Goal: Book appointment/travel/reservation

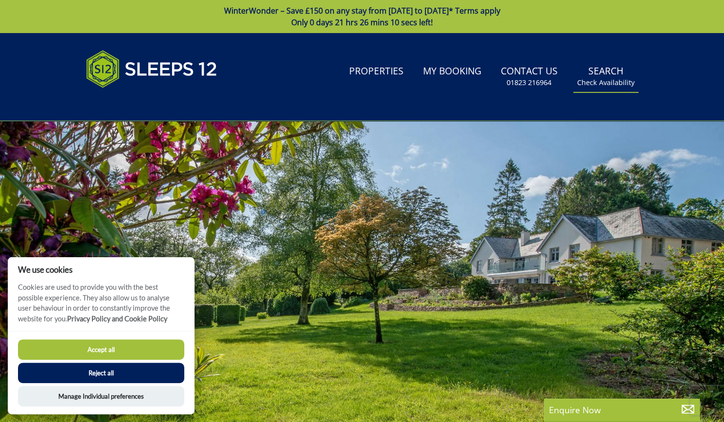
click at [592, 74] on link "Search Check Availability" at bounding box center [606, 77] width 65 height 32
click at [113, 352] on button "Accept all" at bounding box center [101, 350] width 166 height 20
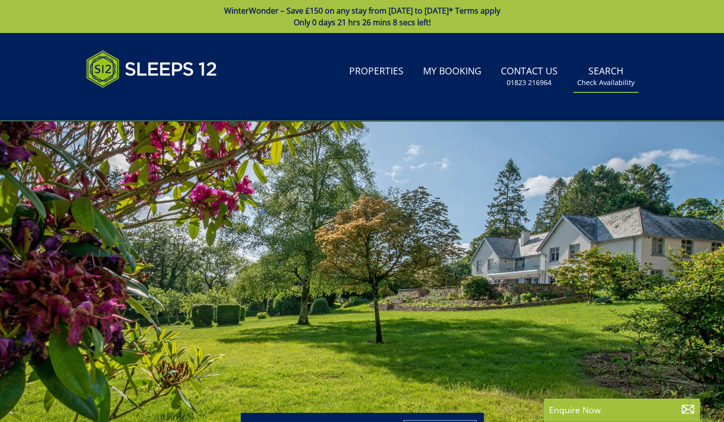
click at [606, 74] on link "Search Check Availability" at bounding box center [606, 77] width 65 height 32
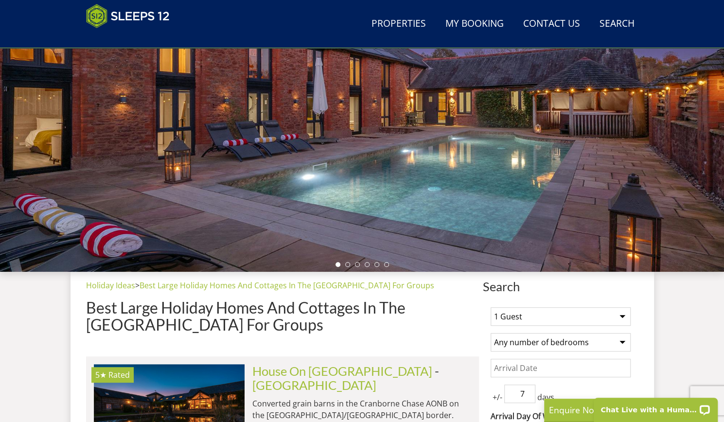
scroll to position [339, 0]
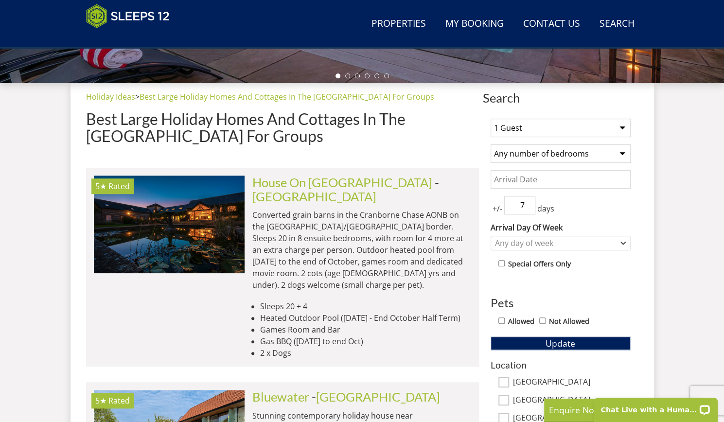
click at [519, 121] on select "1 Guest 2 Guests 3 Guests 4 Guests 5 Guests 6 Guests 7 Guests 8 Guests 9 Guests…" at bounding box center [561, 128] width 140 height 18
select select "18"
click at [491, 119] on select "1 Guest 2 Guests 3 Guests 4 Guests 5 Guests 6 Guests 7 Guests 8 Guests 9 Guests…" at bounding box center [561, 128] width 140 height 18
click at [521, 143] on div "1 Guest 2 Guests 3 Guests 4 Guests 5 Guests 6 Guests 7 Guests 8 Guests 9 Guests…" at bounding box center [561, 376] width 156 height 531
click at [523, 150] on select "Any number of bedrooms 4 Bedrooms 5 Bedrooms 6 Bedrooms 7 Bedrooms 8 Bedrooms 9…" at bounding box center [561, 153] width 140 height 18
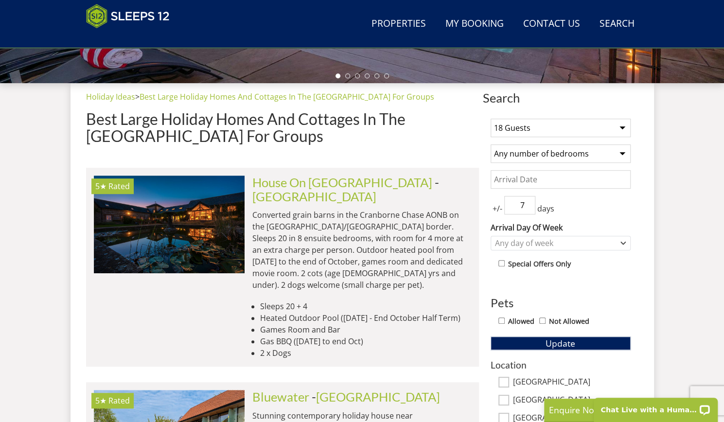
click at [523, 150] on select "Any number of bedrooms 4 Bedrooms 5 Bedrooms 6 Bedrooms 7 Bedrooms 8 Bedrooms 9…" at bounding box center [561, 153] width 140 height 18
click at [505, 180] on input "Date" at bounding box center [561, 179] width 140 height 18
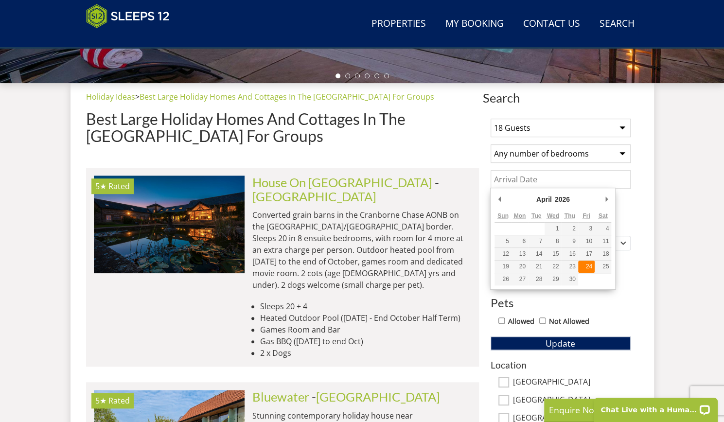
type input "24/04/2026"
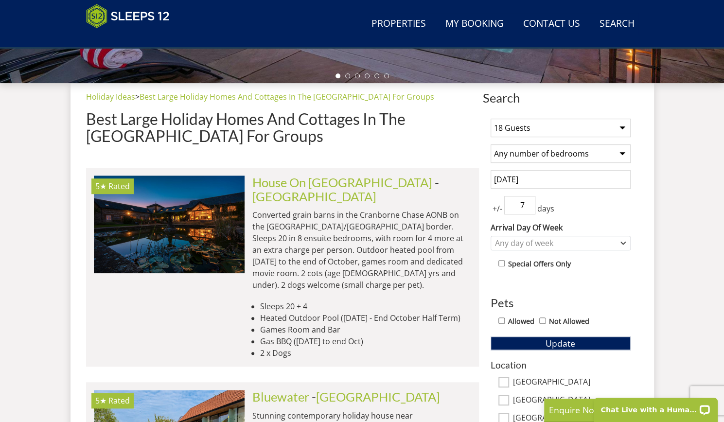
click at [524, 205] on input "7" at bounding box center [519, 205] width 31 height 18
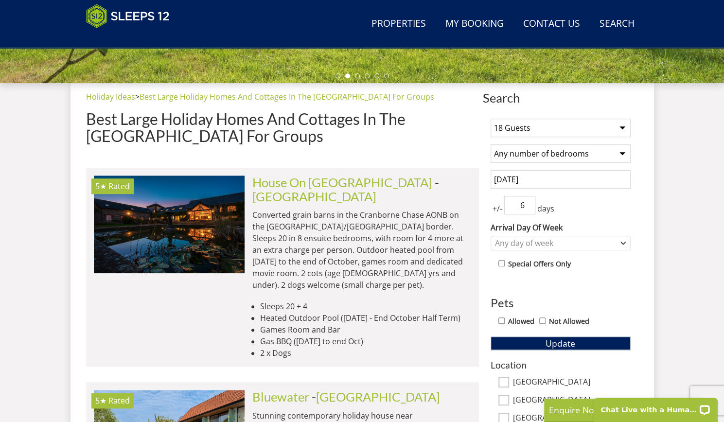
click at [531, 207] on input "6" at bounding box center [519, 205] width 31 height 18
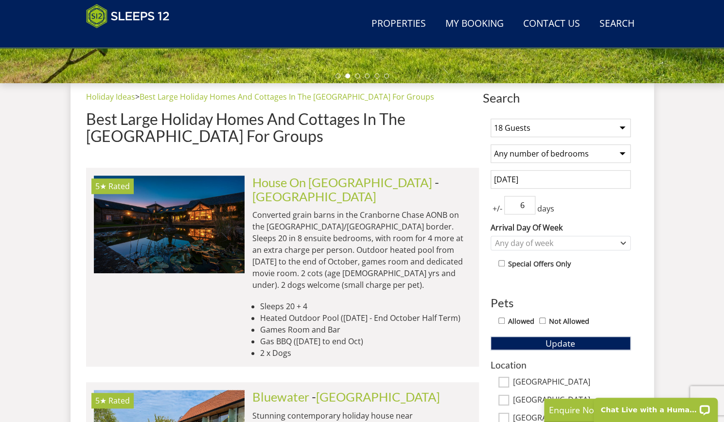
click at [516, 202] on input "6" at bounding box center [519, 205] width 31 height 18
click at [528, 207] on input "5" at bounding box center [519, 205] width 31 height 18
click at [528, 207] on input "4" at bounding box center [519, 205] width 31 height 18
click at [528, 207] on input "3" at bounding box center [519, 205] width 31 height 18
click at [528, 207] on input "2" at bounding box center [519, 205] width 31 height 18
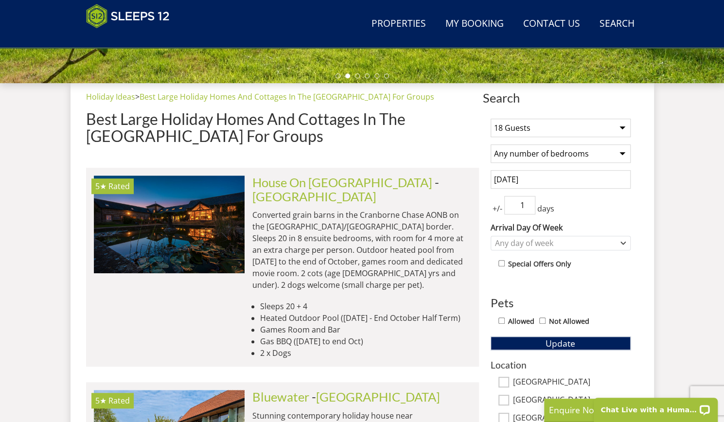
click at [528, 208] on input "1" at bounding box center [519, 205] width 31 height 18
type input "0"
click at [528, 208] on input "0" at bounding box center [519, 205] width 31 height 18
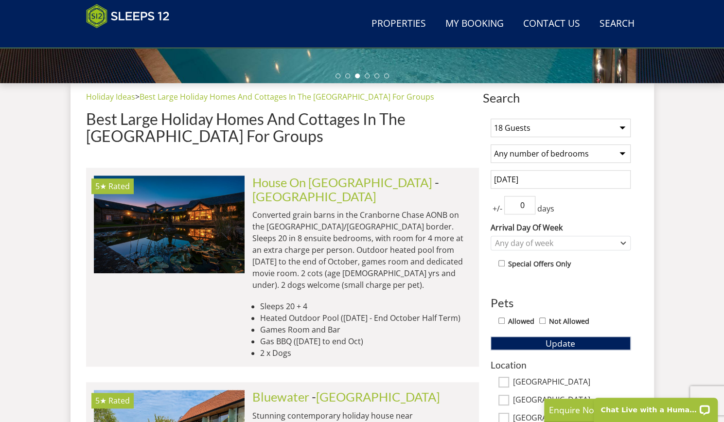
click at [586, 213] on div "1 Guest 2 Guests 3 Guests 4 Guests 5 Guests 6 Guests 7 Guests 8 Guests 9 Guests…" at bounding box center [561, 376] width 156 height 531
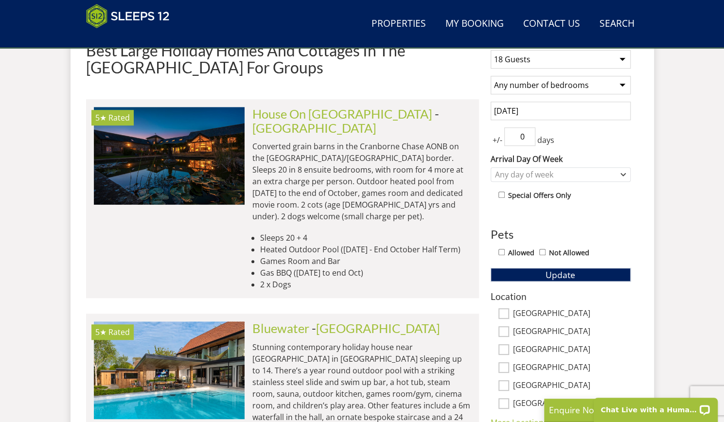
scroll to position [448, 0]
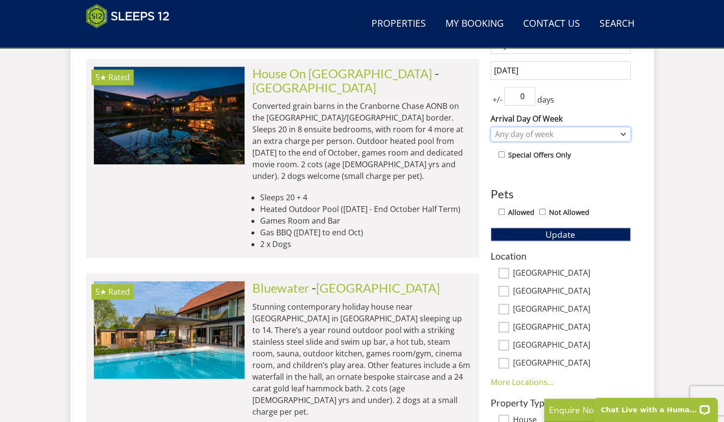
click at [546, 136] on div "Any day of week" at bounding box center [556, 134] width 126 height 11
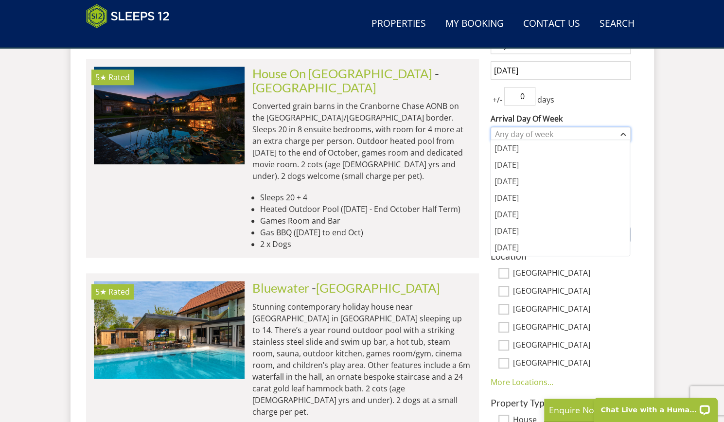
click at [546, 136] on div "Any day of week" at bounding box center [556, 134] width 126 height 11
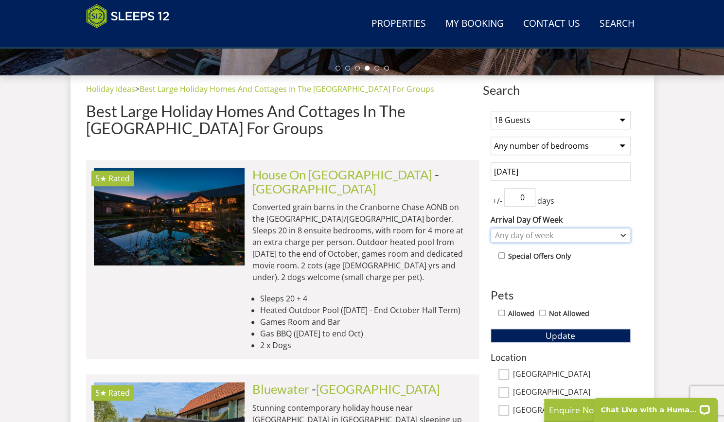
scroll to position [350, 0]
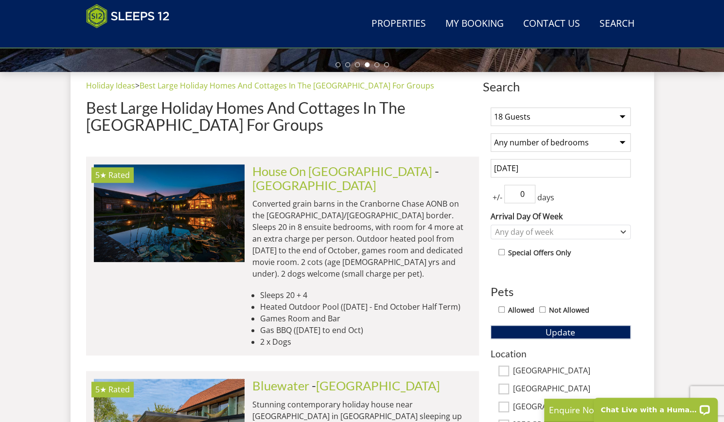
click at [531, 167] on input "24/04/2026" at bounding box center [561, 168] width 140 height 18
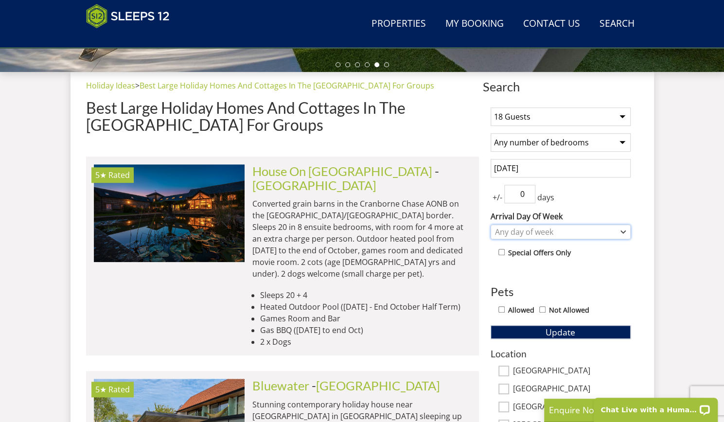
click at [512, 231] on div "Any day of week" at bounding box center [556, 232] width 126 height 11
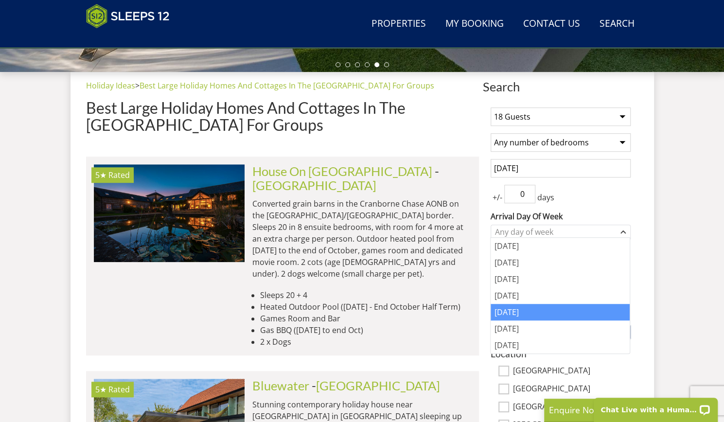
click at [515, 304] on div "[DATE]" at bounding box center [560, 312] width 139 height 17
click at [518, 193] on input "0" at bounding box center [519, 194] width 31 height 18
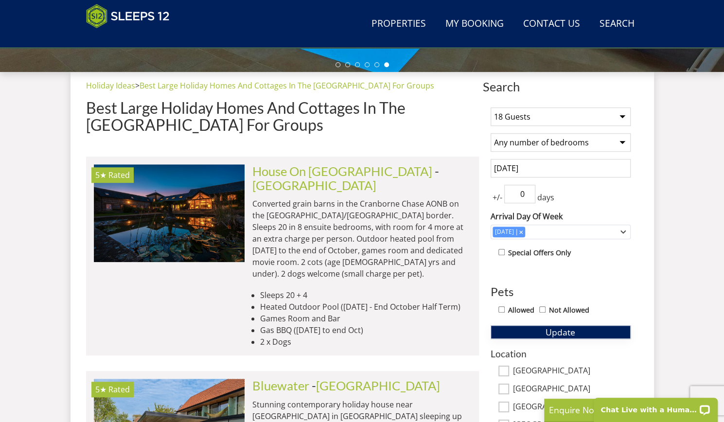
click at [546, 332] on span "Update" at bounding box center [561, 332] width 30 height 12
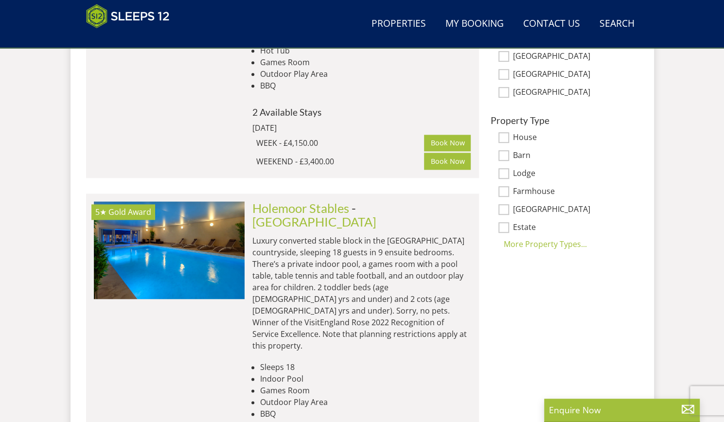
scroll to position [706, 0]
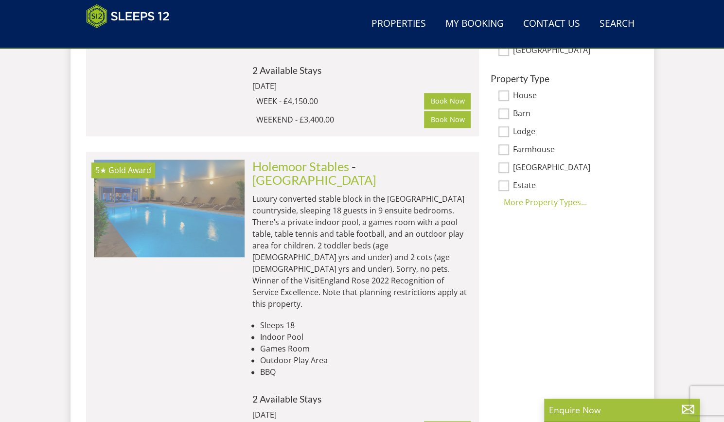
click at [133, 216] on img at bounding box center [169, 208] width 151 height 97
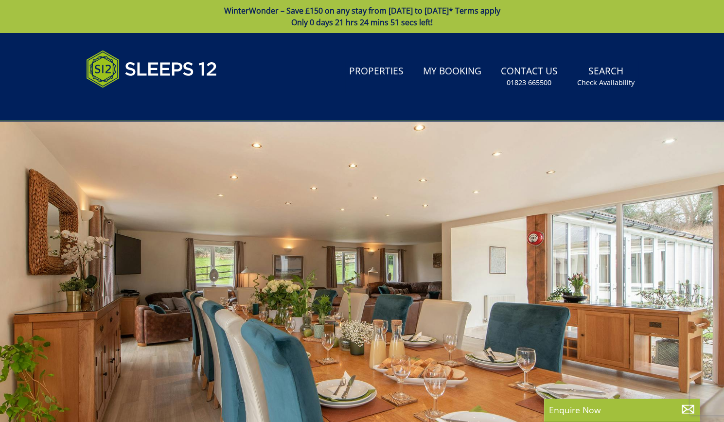
select select "18"
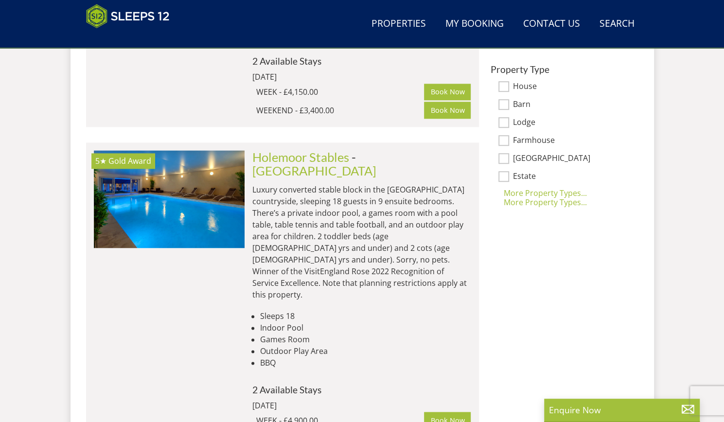
scroll to position [718, 0]
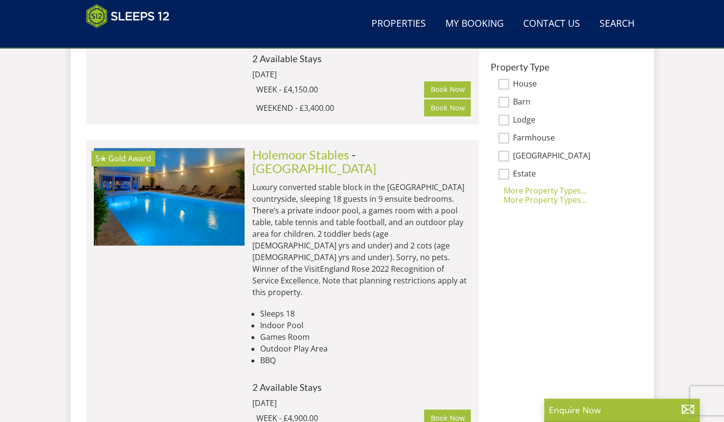
drag, startPoint x: 344, startPoint y: 378, endPoint x: 249, endPoint y: 357, distance: 97.7
click at [249, 357] on div "Holemoor Stables - Somerset Luxury converted stable block in the Somerset count…" at bounding box center [358, 296] width 227 height 297
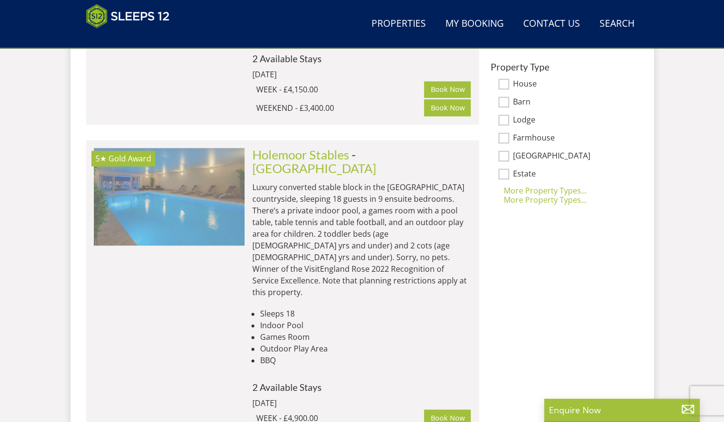
click at [181, 184] on img at bounding box center [169, 196] width 151 height 97
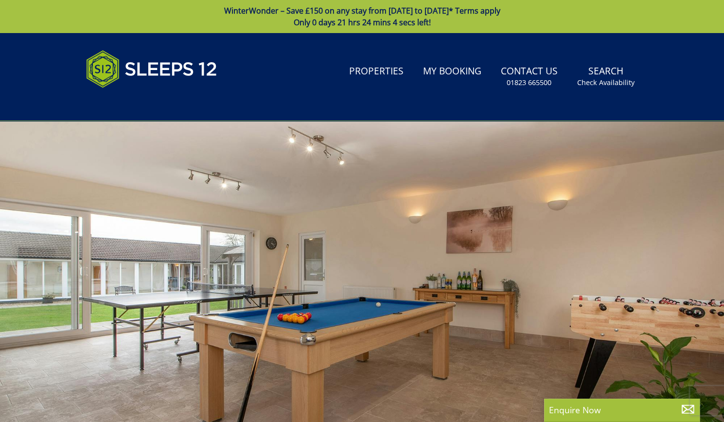
scroll to position [718, 0]
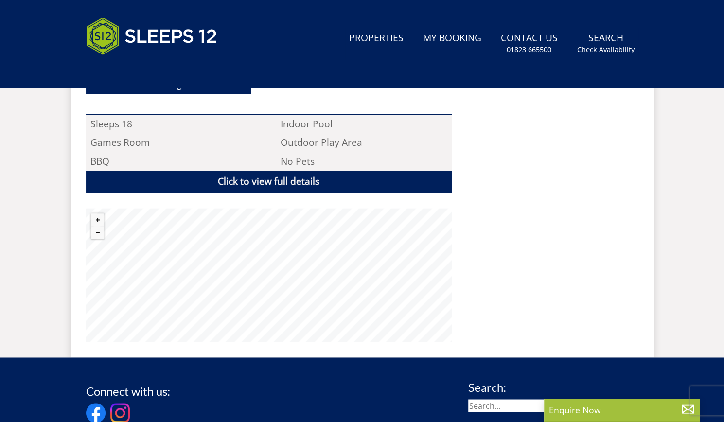
select select "18"
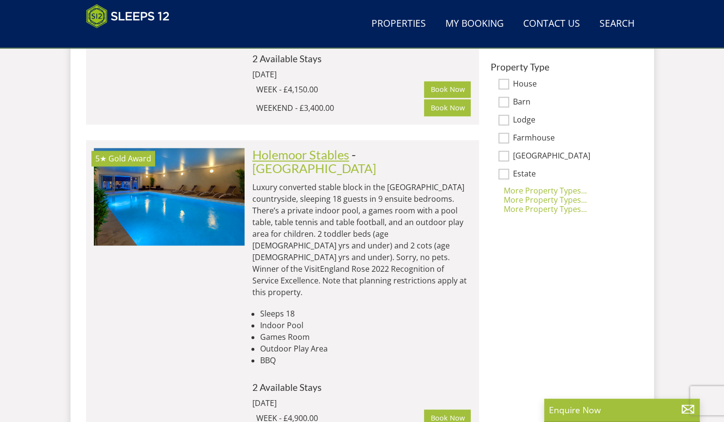
click at [332, 147] on link "Holemoor Stables" at bounding box center [300, 154] width 97 height 15
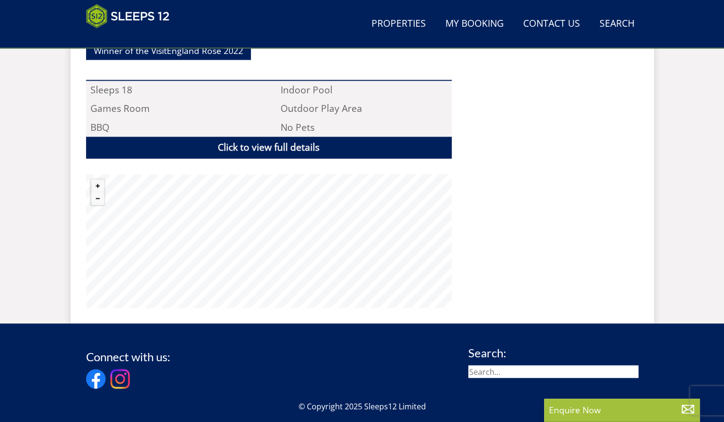
scroll to position [731, 0]
